Goal: Navigation & Orientation: Find specific page/section

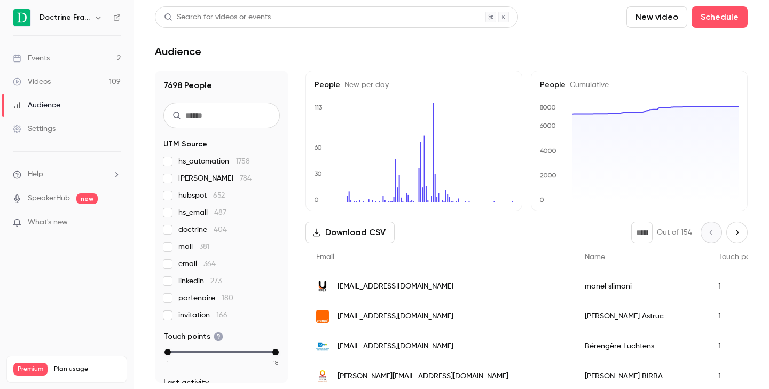
click at [97, 18] on icon "button" at bounding box center [98, 18] width 5 height 3
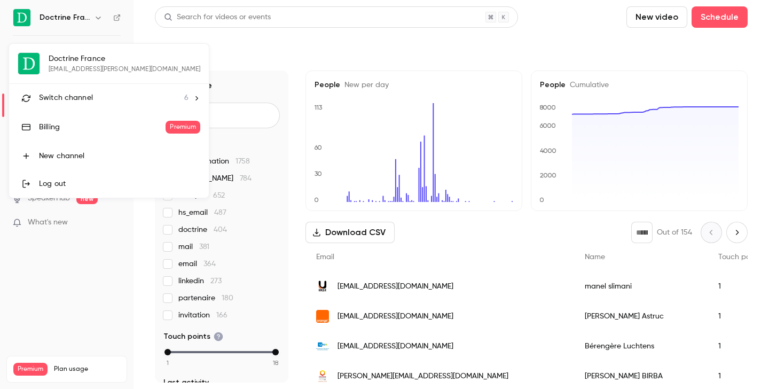
click at [90, 88] on li "Switch channel 6" at bounding box center [109, 98] width 200 height 28
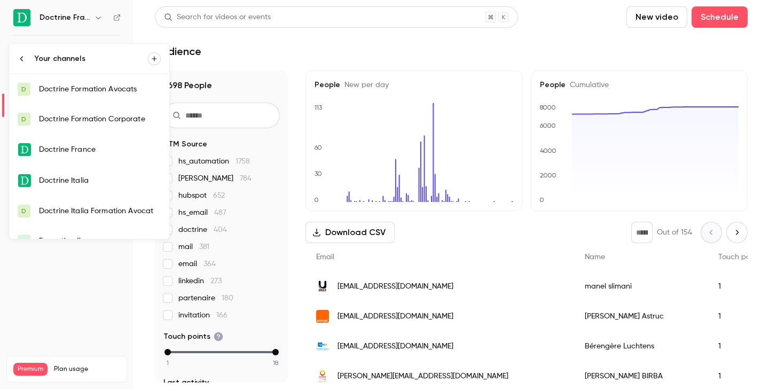
click at [89, 113] on link "D Doctrine Formation Corporate" at bounding box center [89, 119] width 160 height 30
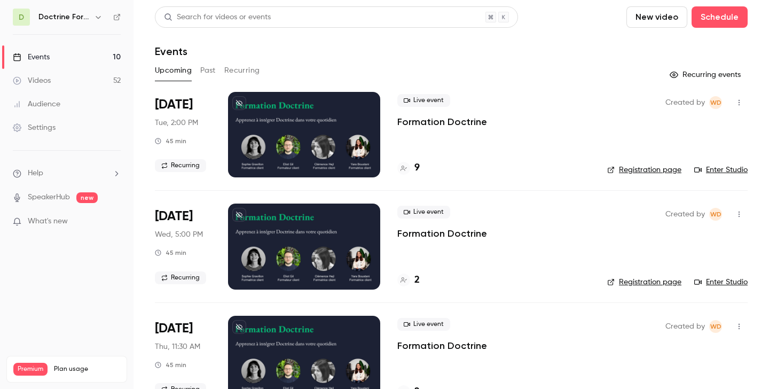
click at [97, 14] on icon "button" at bounding box center [98, 17] width 9 height 9
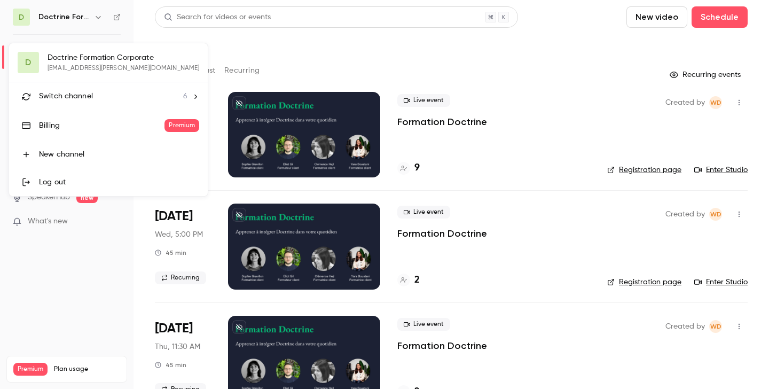
click at [85, 96] on span "Switch channel" at bounding box center [66, 96] width 54 height 11
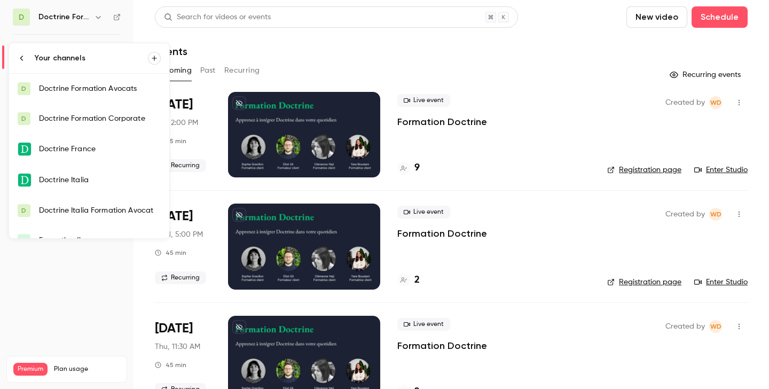
click at [113, 90] on div "Doctrine Formation Avocats" at bounding box center [100, 88] width 122 height 11
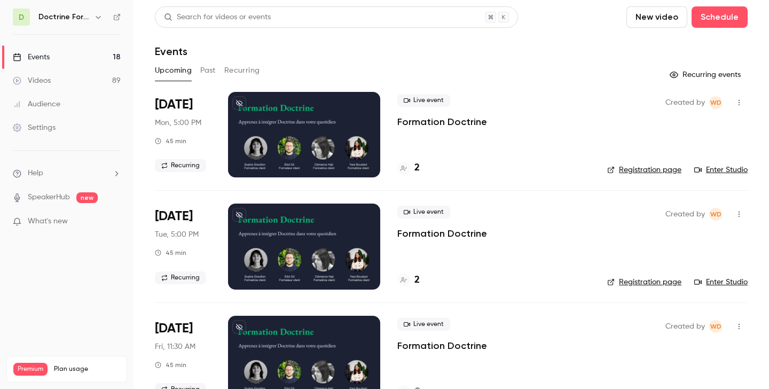
click at [709, 171] on link "Enter Studio" at bounding box center [720, 169] width 53 height 11
